Goal: Transaction & Acquisition: Book appointment/travel/reservation

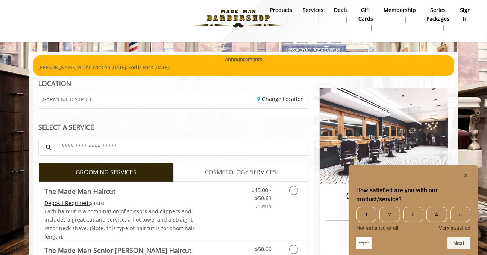
scroll to position [38, 0]
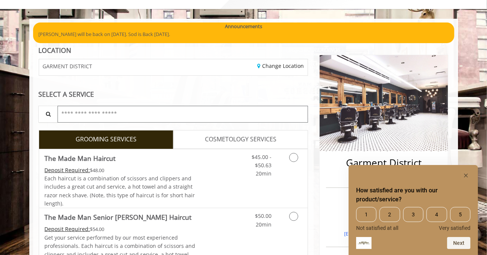
click at [171, 112] on input "text" at bounding box center [182, 114] width 251 height 17
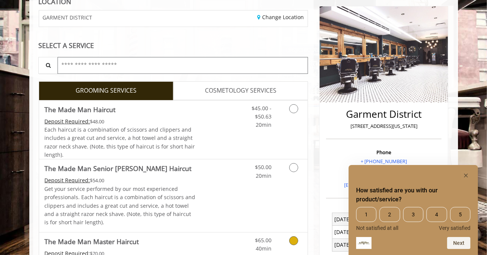
scroll to position [75, 0]
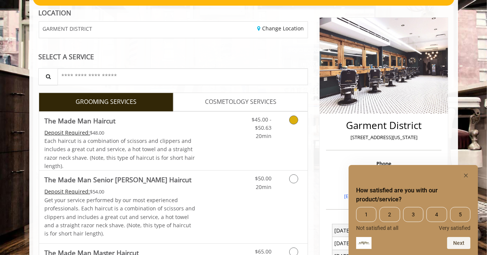
click at [291, 119] on icon "Grooming services" at bounding box center [293, 120] width 9 height 9
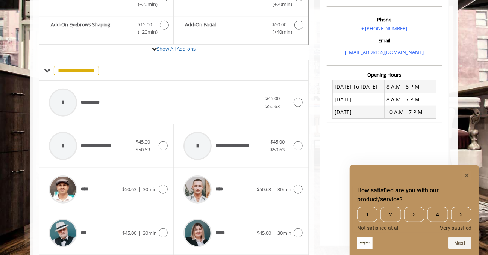
scroll to position [233, 0]
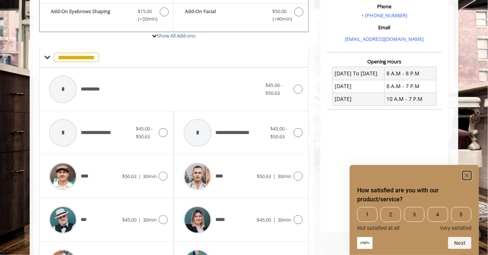
click at [469, 176] on rect "Hide survey" at bounding box center [466, 175] width 9 height 9
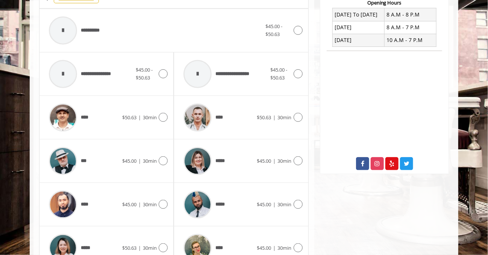
scroll to position [345, 0]
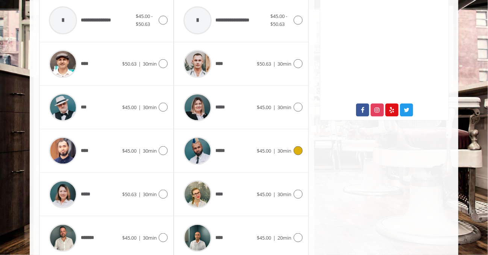
click at [296, 150] on icon at bounding box center [297, 151] width 9 height 9
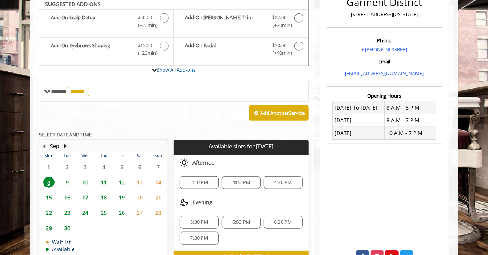
scroll to position [195, 0]
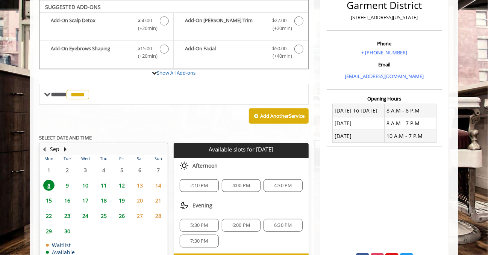
click at [67, 185] on span "9" at bounding box center [67, 185] width 11 height 11
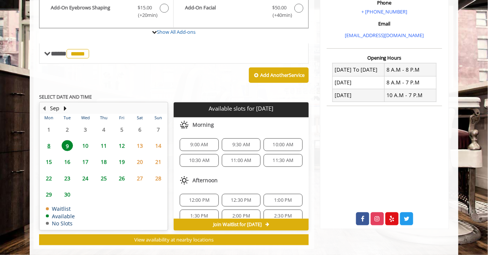
scroll to position [248, 0]
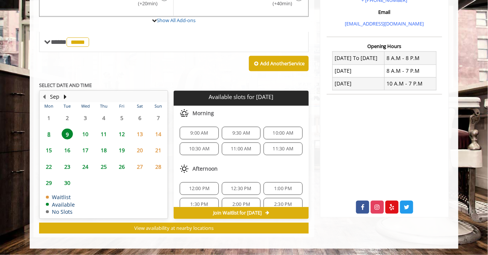
click at [197, 186] on span "12:00 PM" at bounding box center [199, 189] width 21 height 6
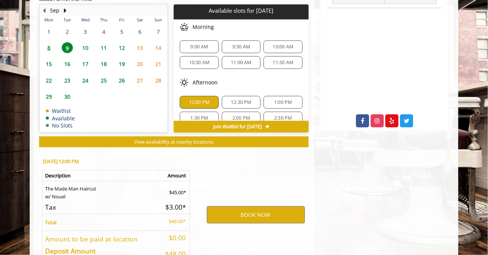
scroll to position [383, 0]
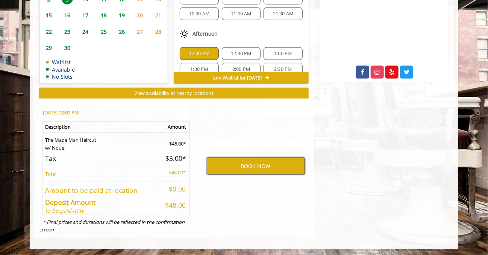
click at [252, 165] on button "BOOK NOW" at bounding box center [256, 166] width 98 height 17
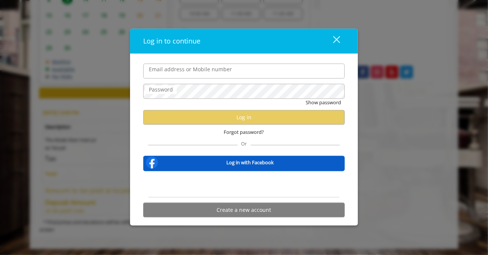
type input "**********"
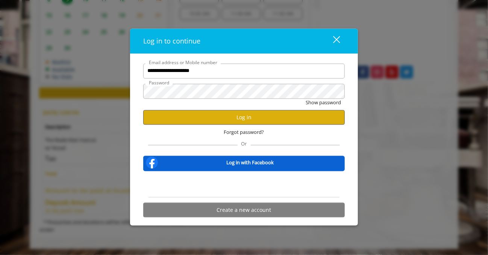
scroll to position [0, 0]
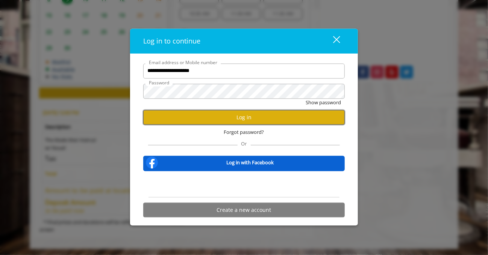
click at [253, 118] on button "Log in" at bounding box center [243, 117] width 201 height 15
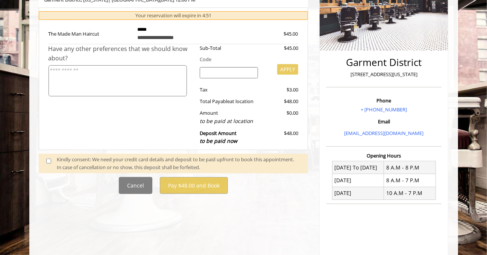
scroll to position [150, 0]
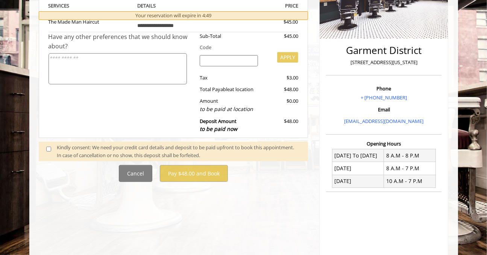
click at [45, 150] on span at bounding box center [52, 152] width 22 height 16
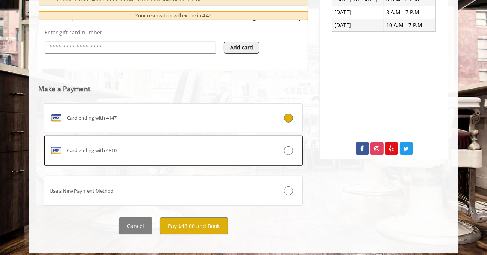
scroll to position [310, 0]
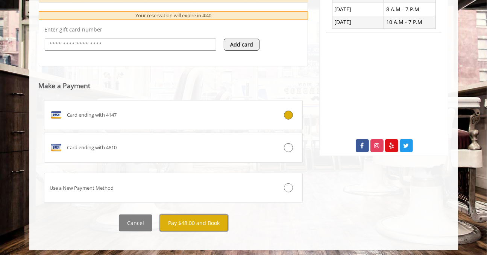
click at [197, 222] on button "Pay $48.00 and Book" at bounding box center [194, 223] width 68 height 17
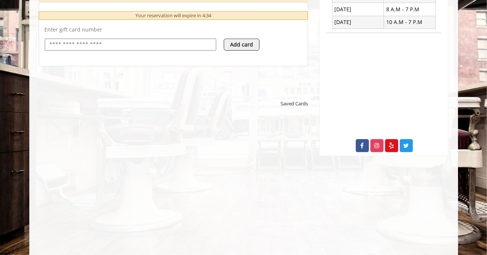
scroll to position [120, 0]
